Goal: Information Seeking & Learning: Learn about a topic

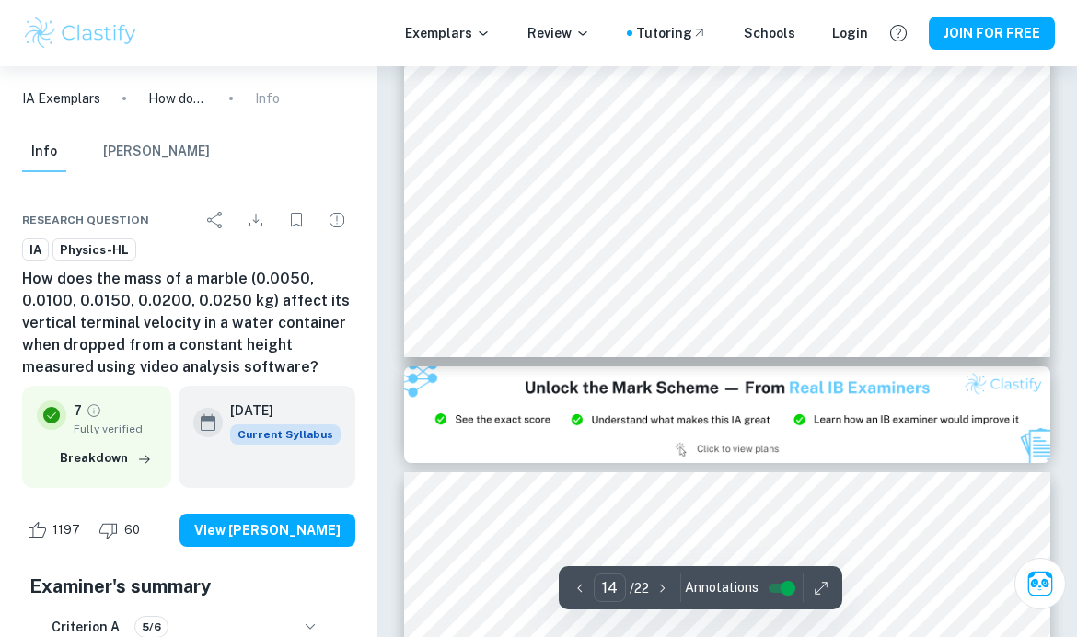
scroll to position [12924, 0]
